Goal: Information Seeking & Learning: Understand process/instructions

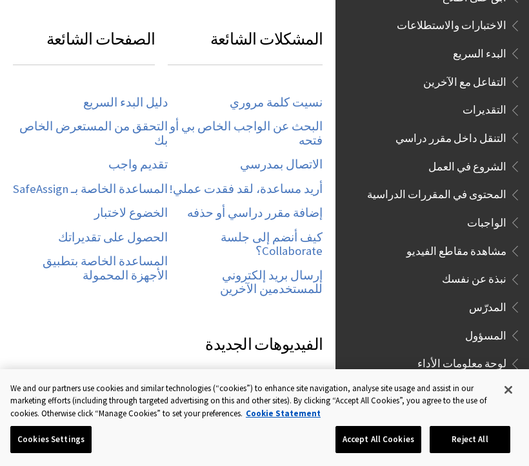
scroll to position [542, 0]
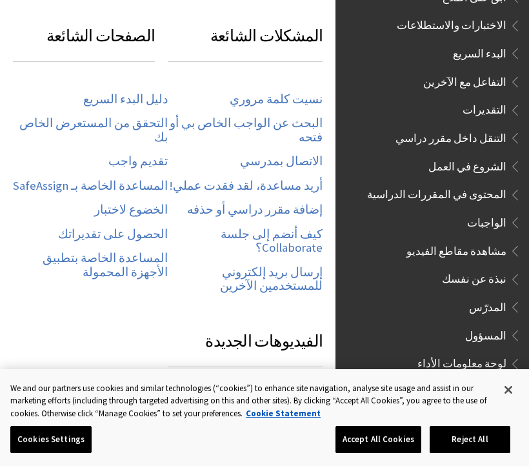
click at [294, 130] on link "البحث عن الواجب الخاص بي أو فتحه" at bounding box center [245, 130] width 155 height 28
click at [270, 125] on link "البحث عن الواجب الخاص بي أو فتحه" at bounding box center [245, 130] width 155 height 28
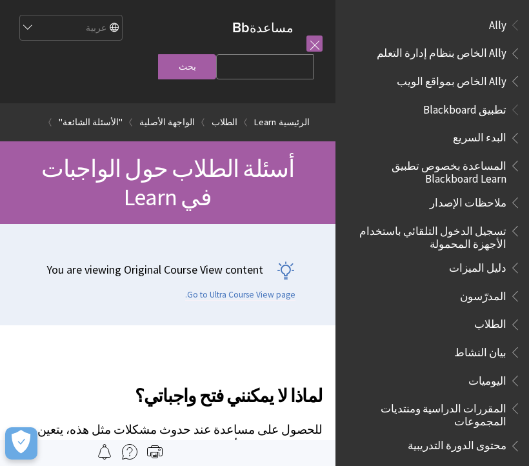
scroll to position [1353, 0]
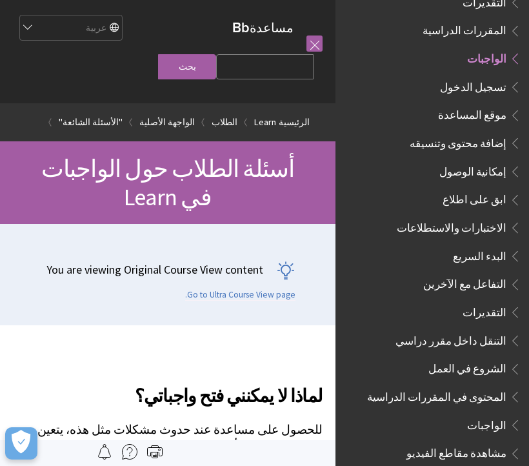
click at [486, 48] on span "الواجبات" at bounding box center [486, 56] width 39 height 17
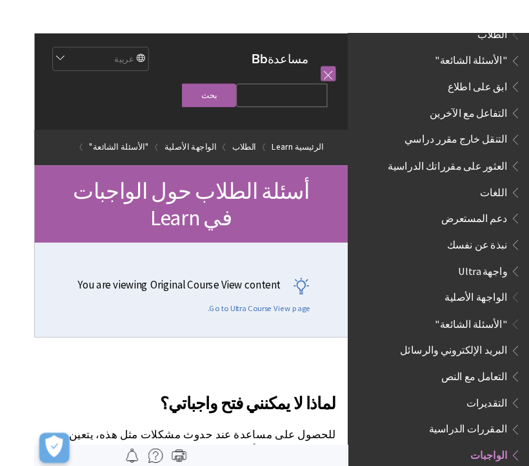
scroll to position [10, 0]
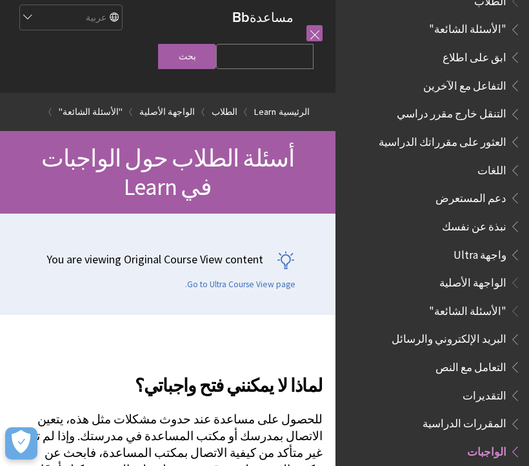
click at [314, 35] on link at bounding box center [314, 33] width 16 height 16
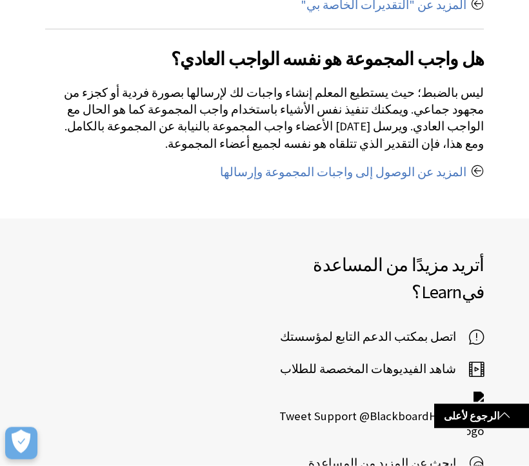
scroll to position [1649, 0]
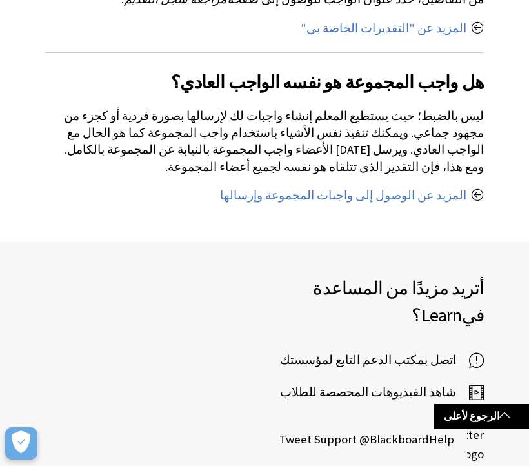
click at [493, 408] on link "الرجوع لأعلى" at bounding box center [481, 416] width 95 height 24
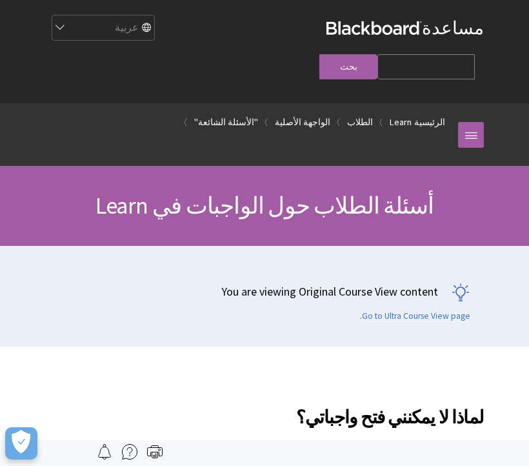
click at [472, 122] on link at bounding box center [471, 135] width 26 height 26
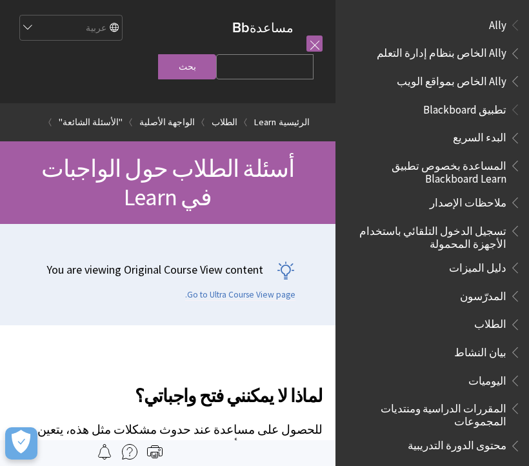
click at [30, 28] on select "English عربية Català Cymraeg Deutsch Español Suomi Français עברית Italiano 日本語 …" at bounding box center [70, 28] width 103 height 26
click at [317, 48] on link at bounding box center [314, 43] width 16 height 16
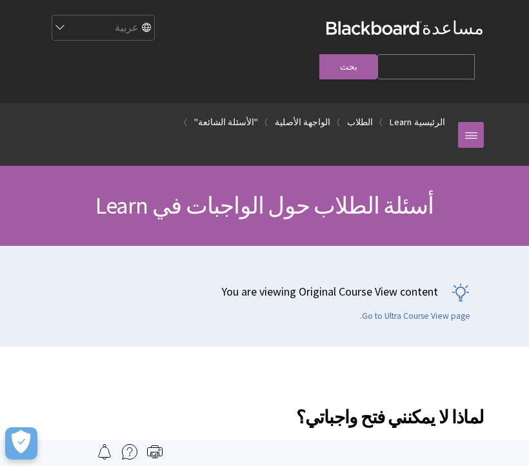
click at [311, 36] on div "English عربية Català Cymraeg Deutsch Español Suomi Français עברית Italiano 日本語 …" at bounding box center [185, 27] width 281 height 35
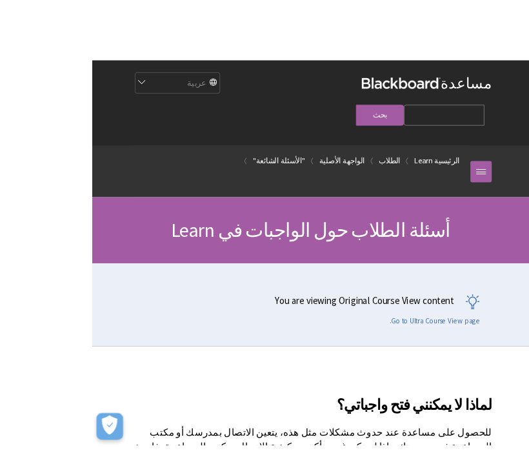
scroll to position [1, 0]
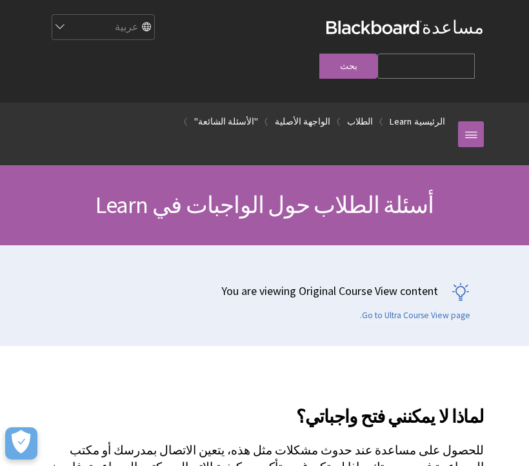
click at [497, 184] on div "أسئلة الطلاب حول الواجبات في Learn" at bounding box center [264, 204] width 529 height 79
